Goal: Find specific page/section: Find specific page/section

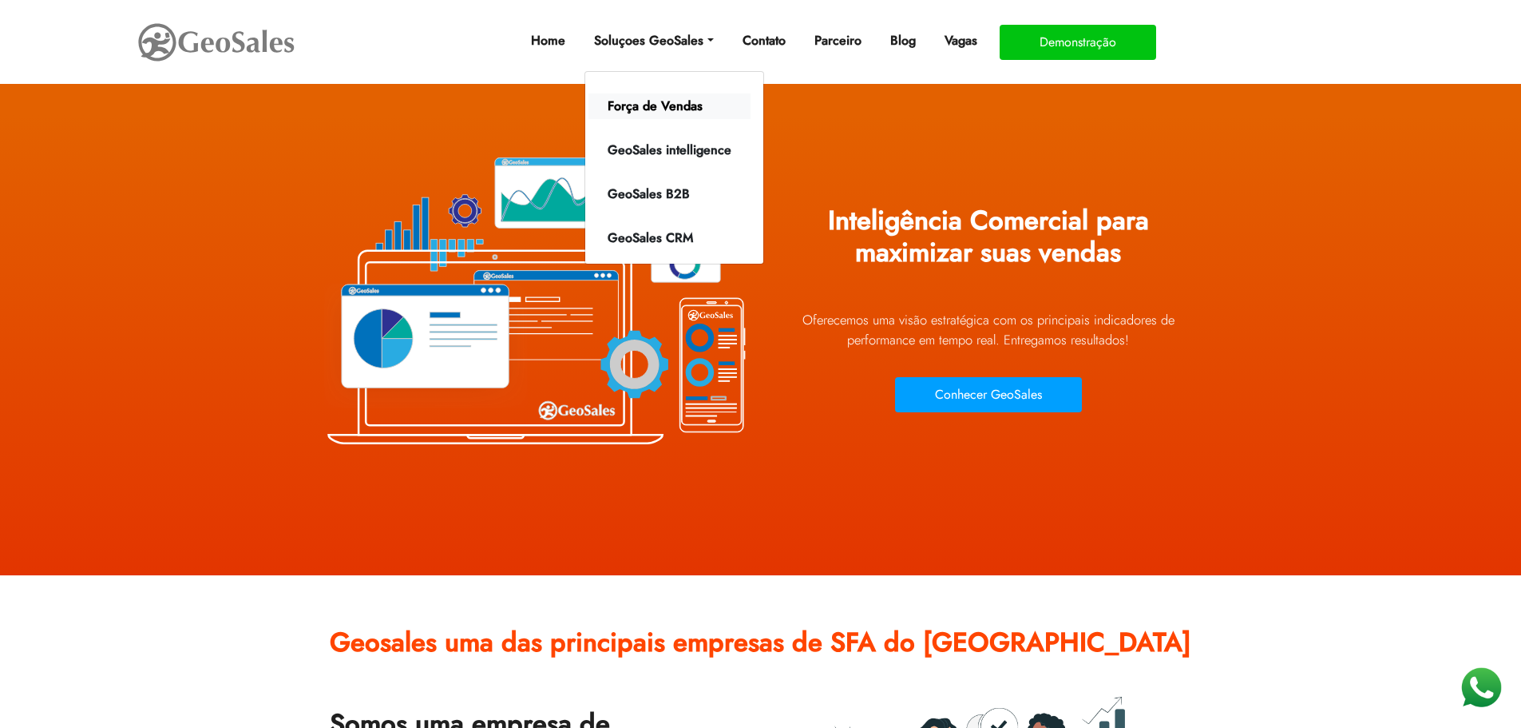
click at [665, 106] on link "Força de Vendas" at bounding box center [670, 106] width 162 height 26
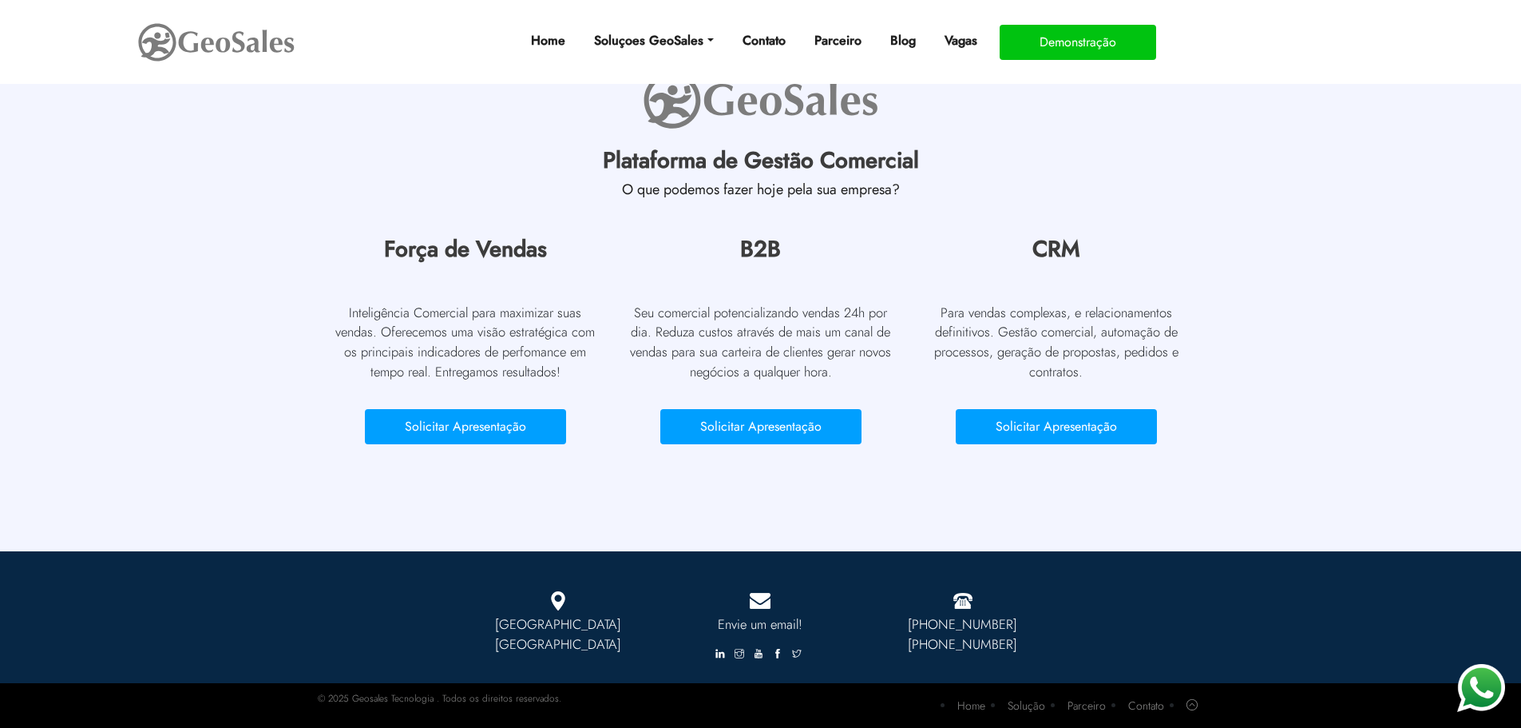
scroll to position [4957, 0]
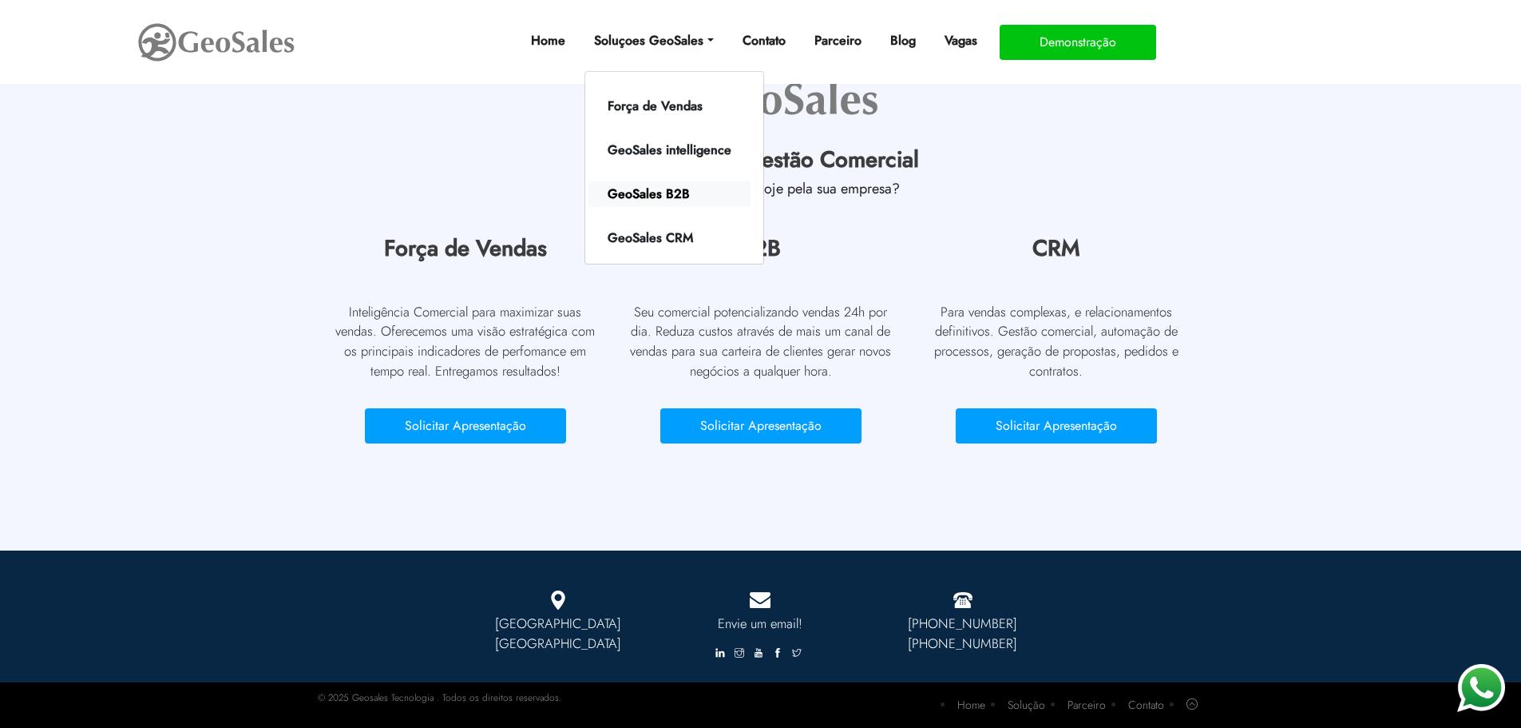
click at [655, 192] on link "GeoSales B2B" at bounding box center [670, 194] width 162 height 26
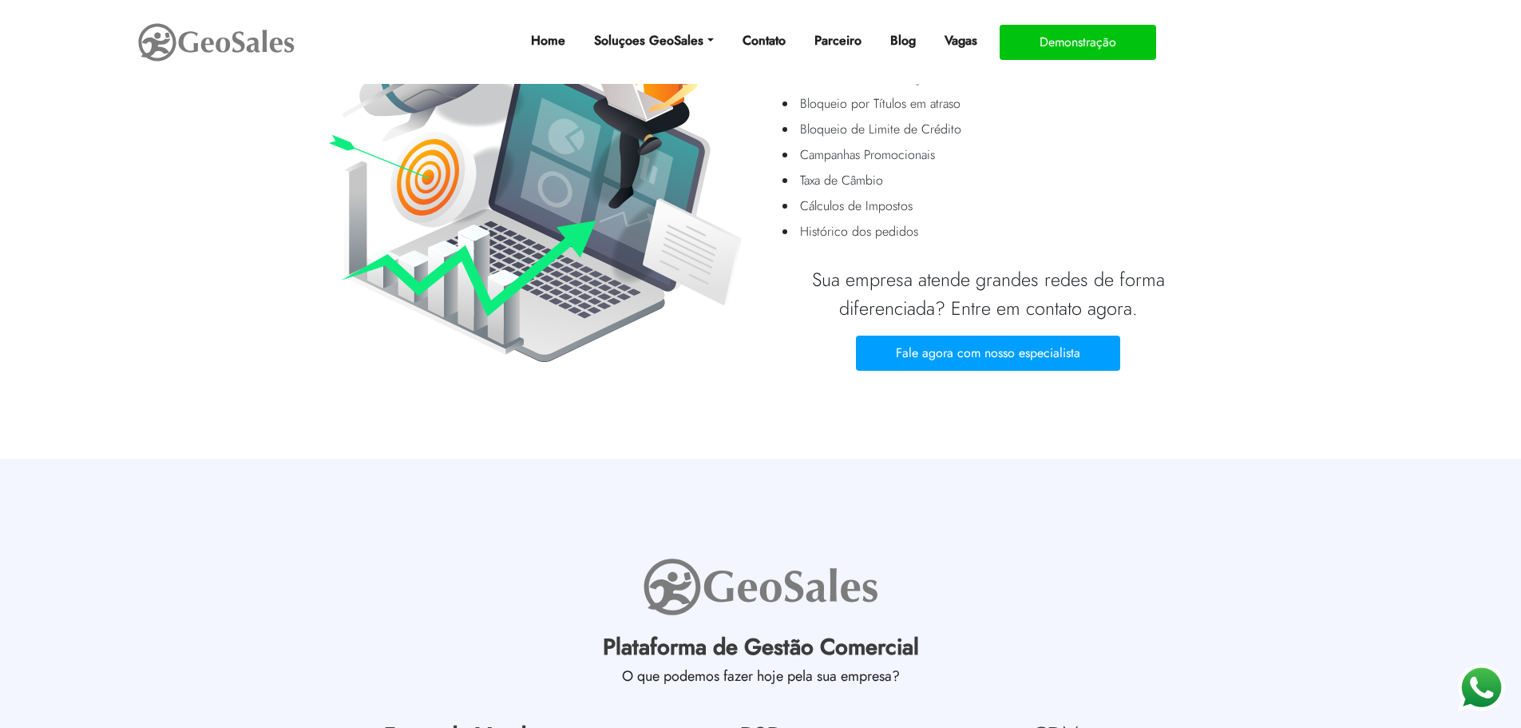
scroll to position [559, 0]
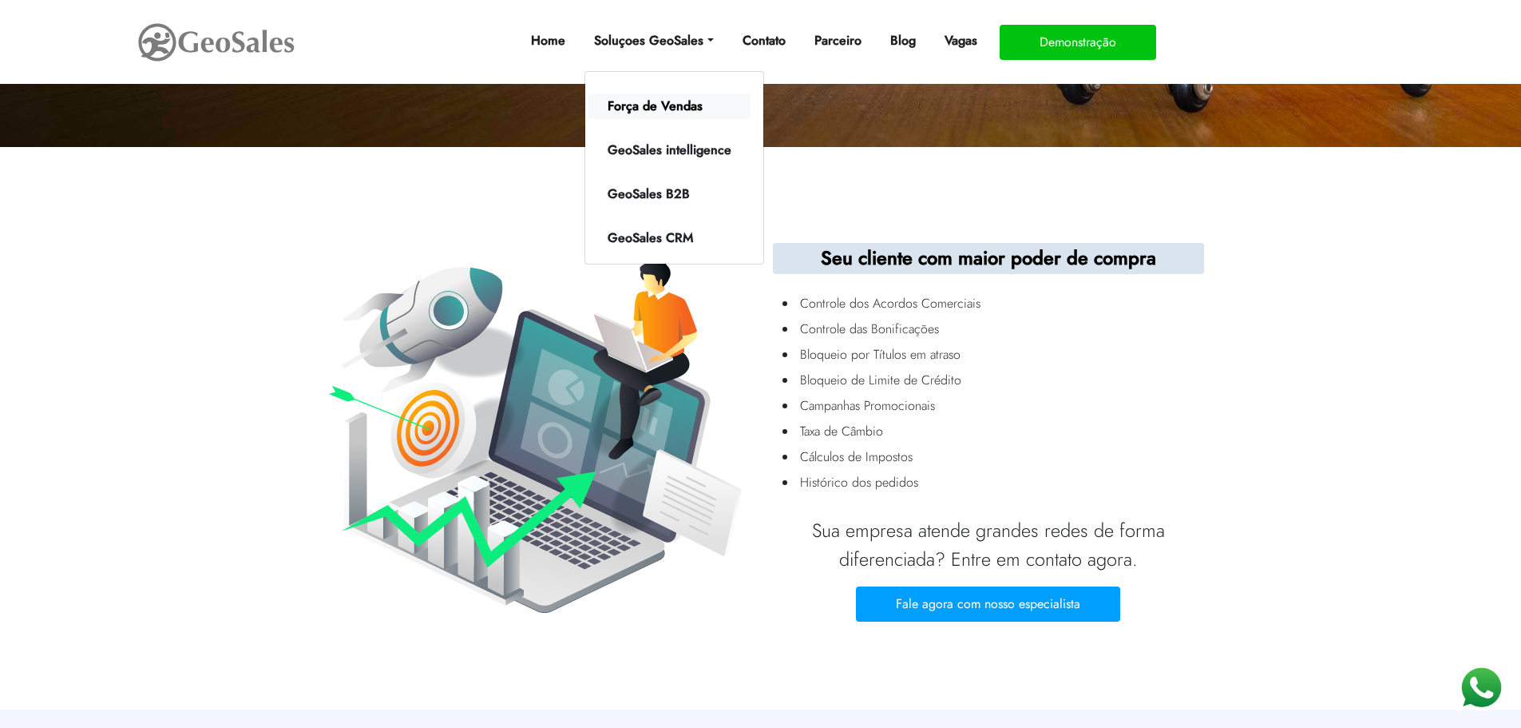
click at [663, 111] on link "Força de Vendas" at bounding box center [670, 106] width 162 height 26
